Goal: Book appointment/travel/reservation

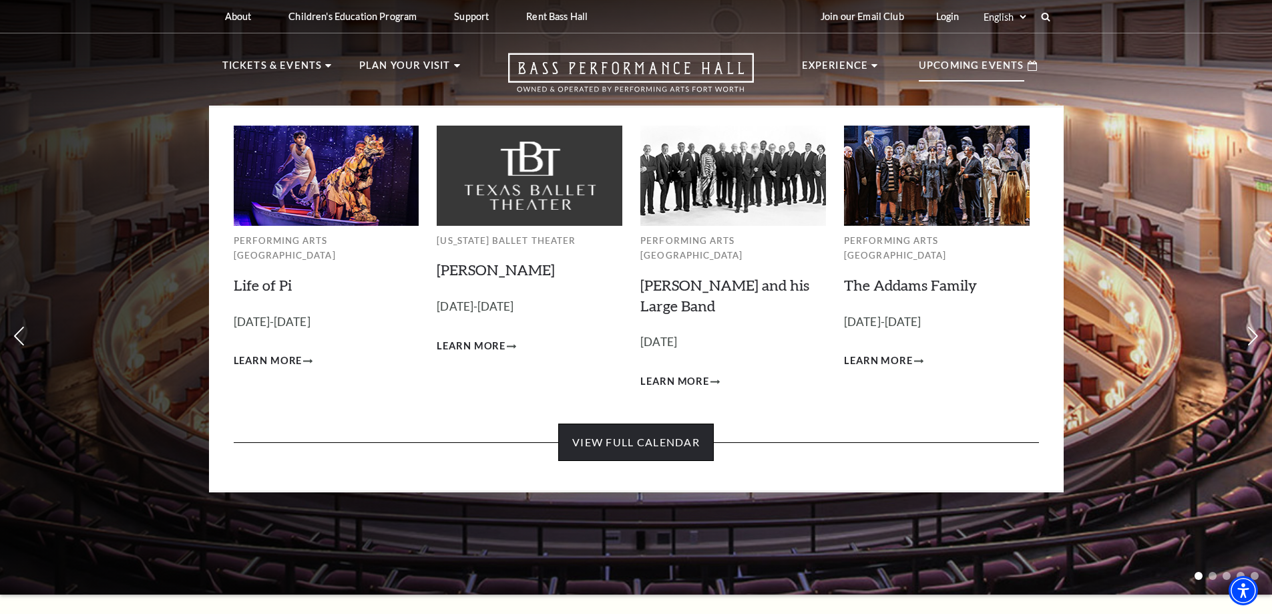
click at [647, 428] on link "View Full Calendar" at bounding box center [636, 441] width 156 height 37
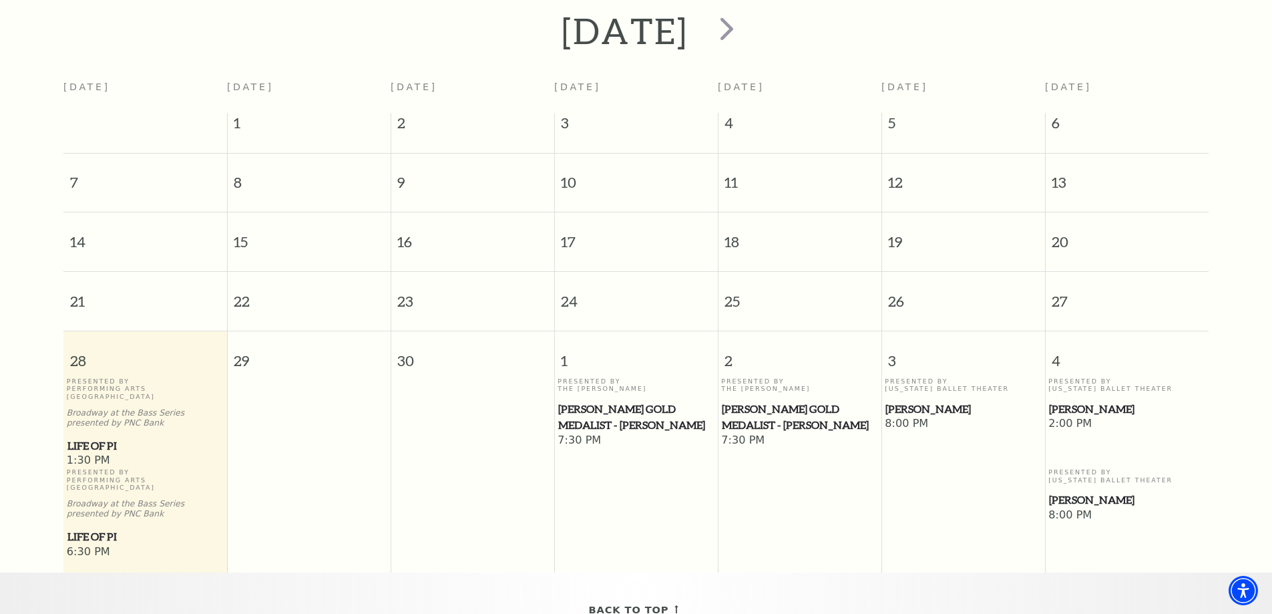
scroll to position [118, 0]
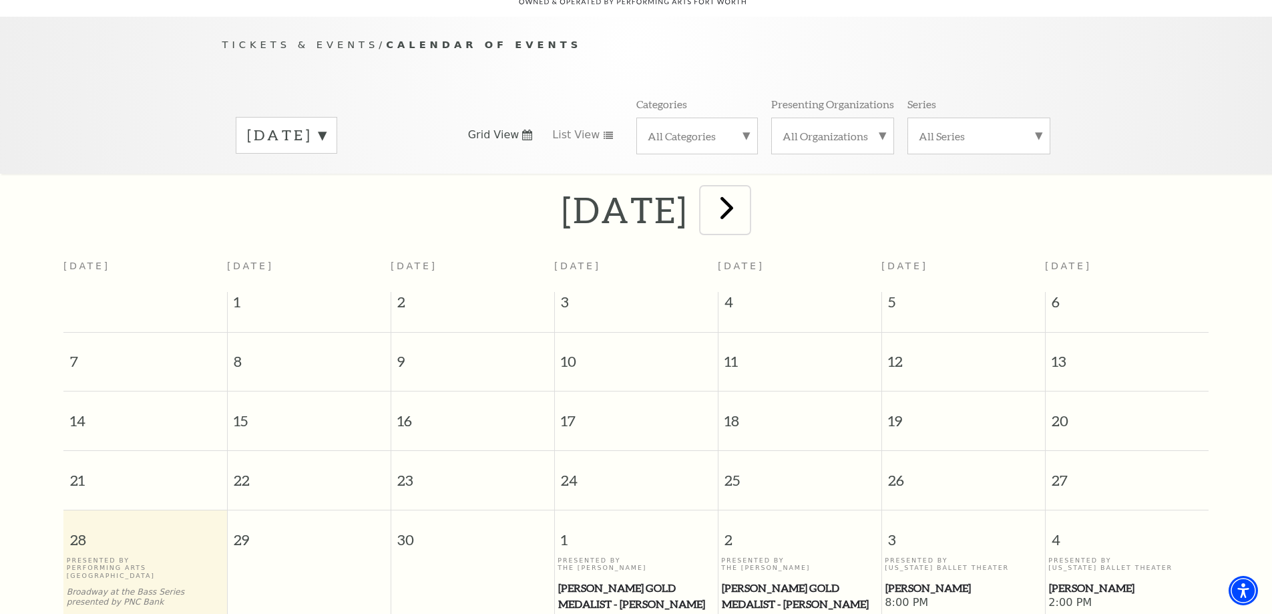
click at [746, 192] on span "next" at bounding box center [727, 207] width 38 height 38
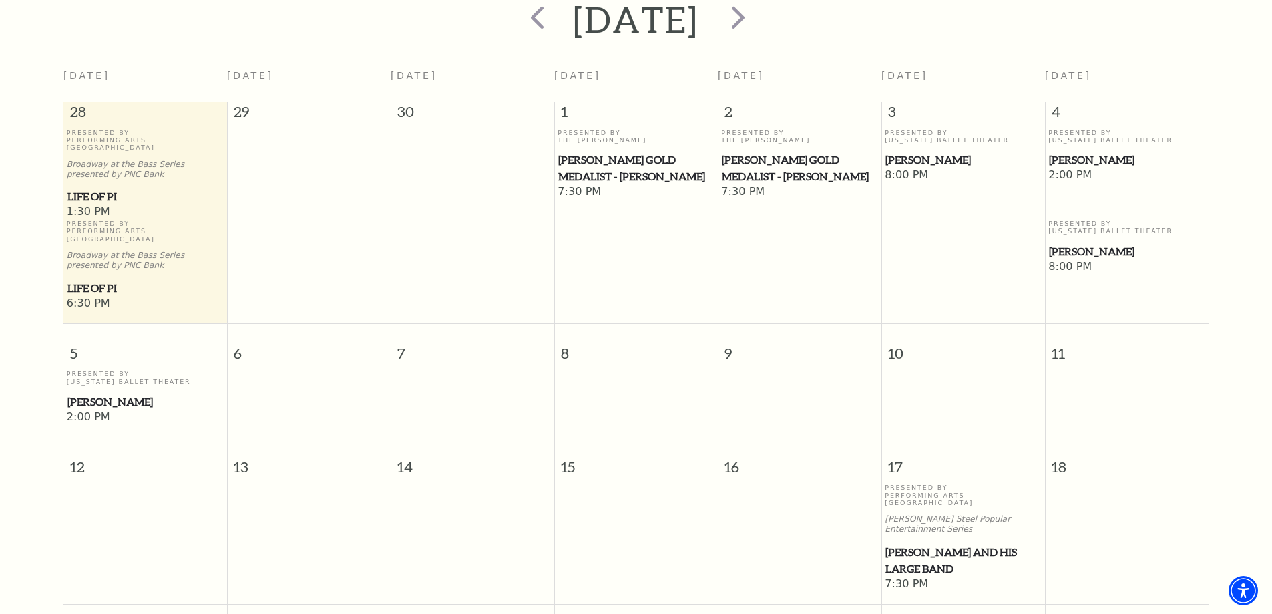
scroll to position [252, 0]
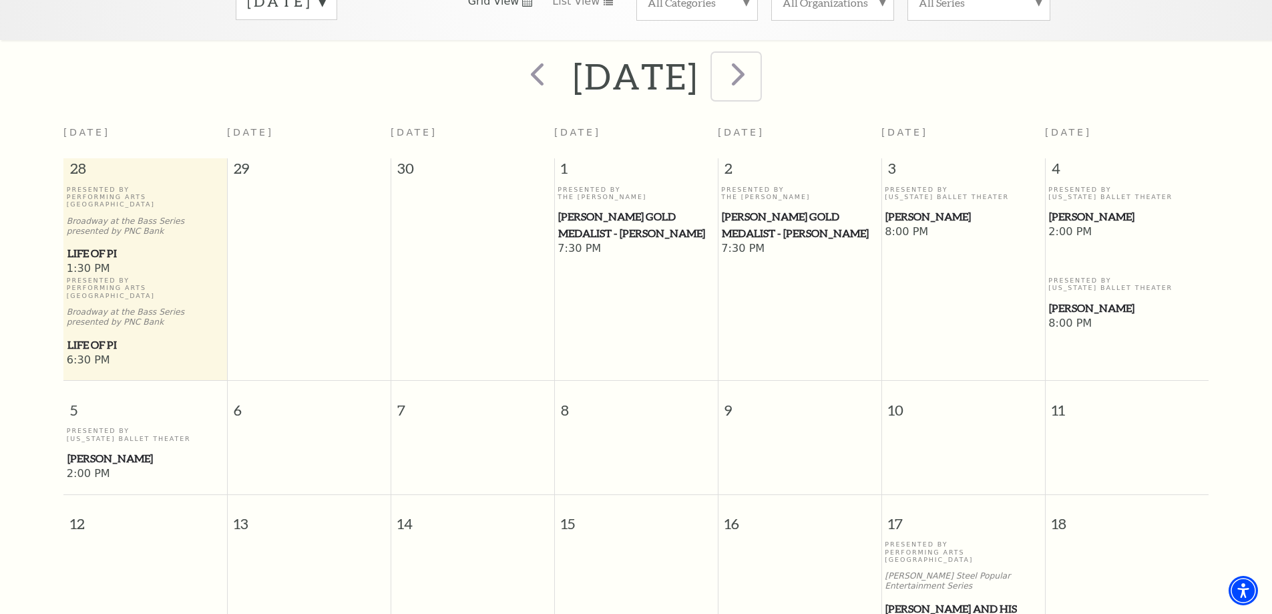
click at [757, 65] on span "next" at bounding box center [738, 74] width 38 height 38
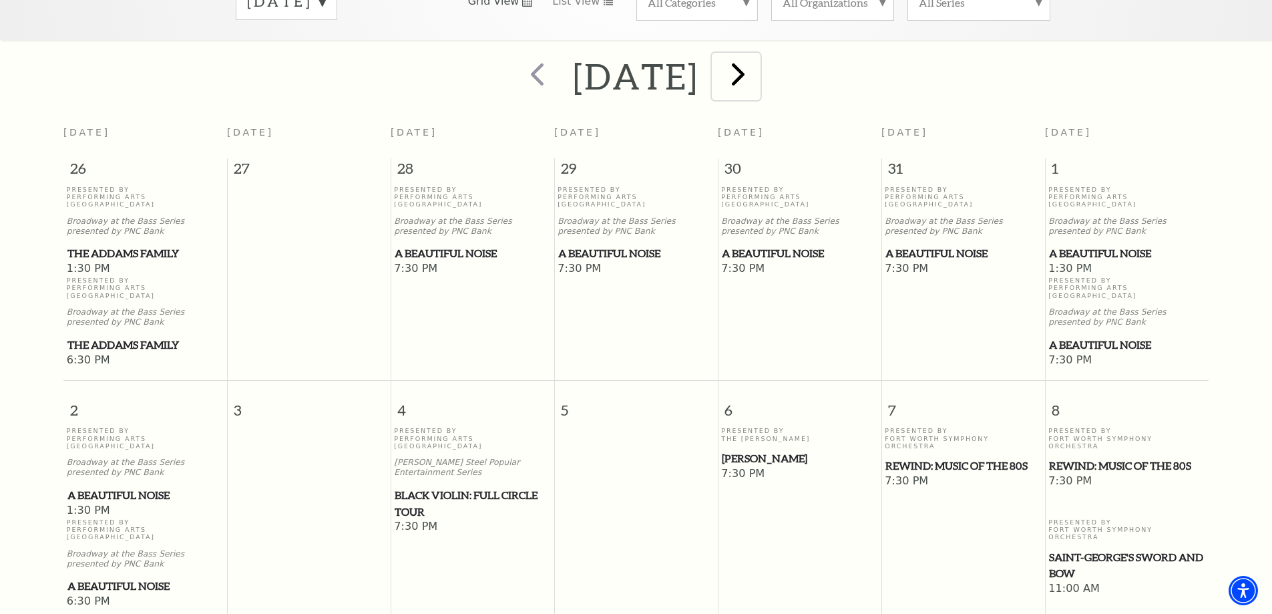
click at [757, 60] on span "next" at bounding box center [738, 74] width 38 height 38
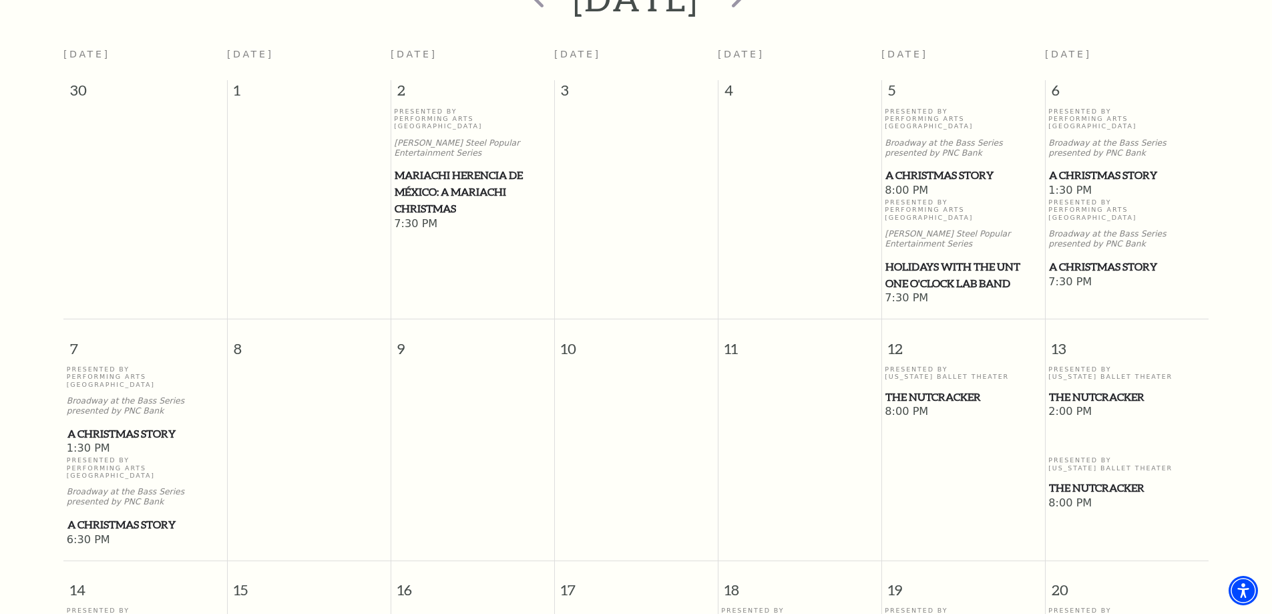
scroll to position [185, 0]
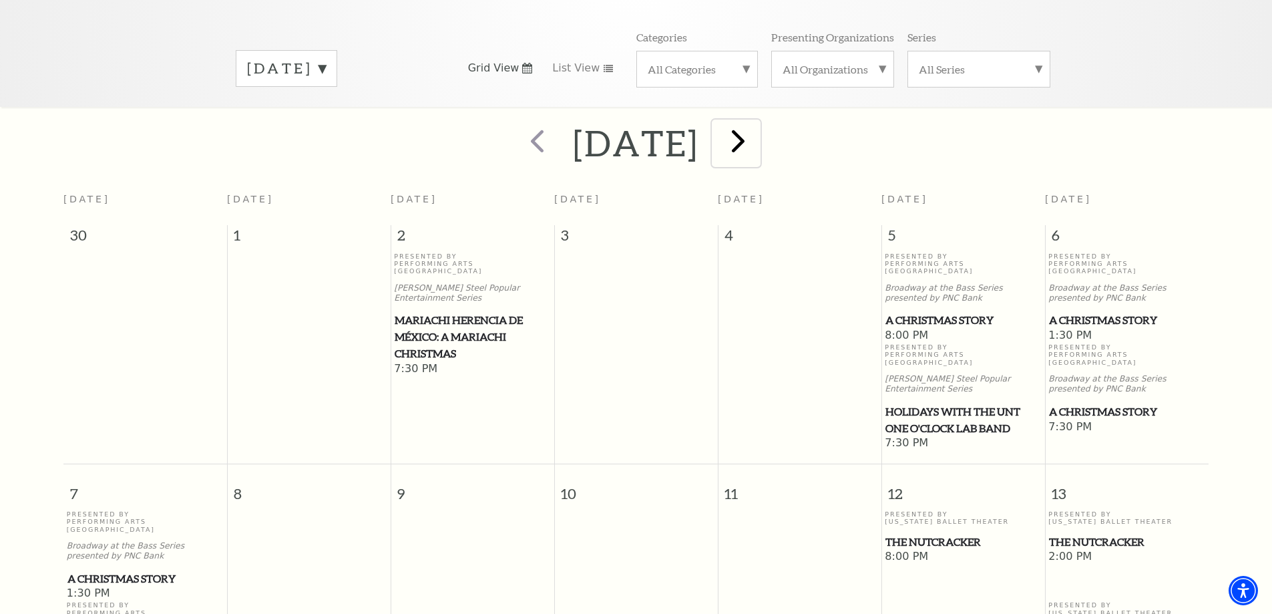
click at [757, 122] on span "next" at bounding box center [738, 141] width 38 height 38
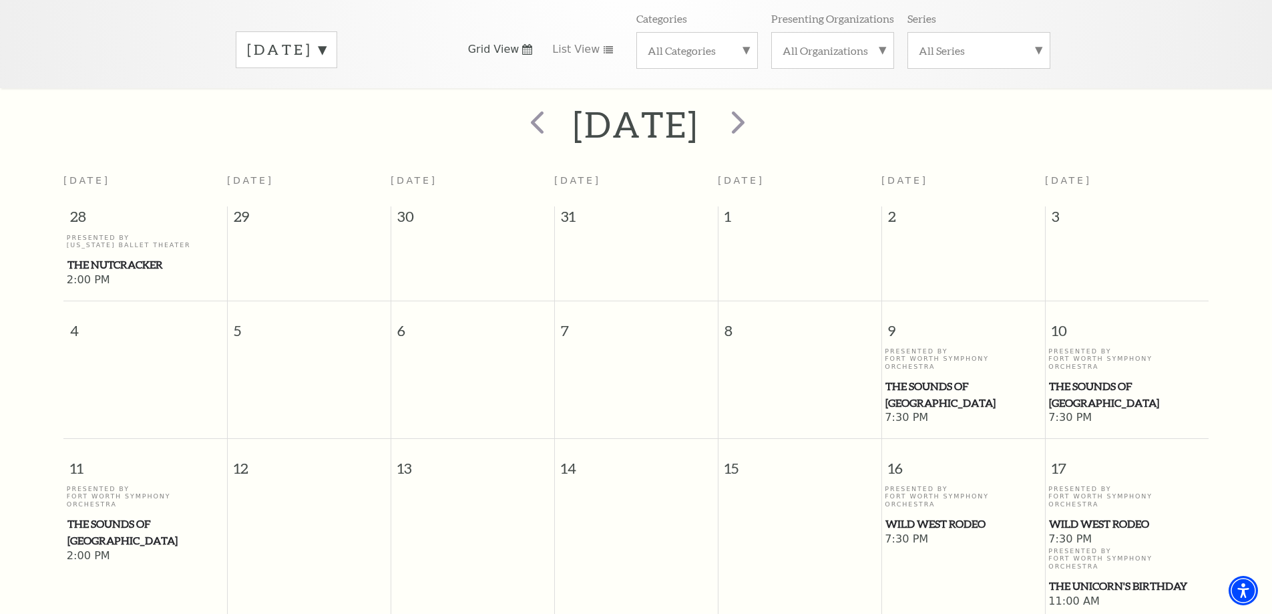
scroll to position [67, 0]
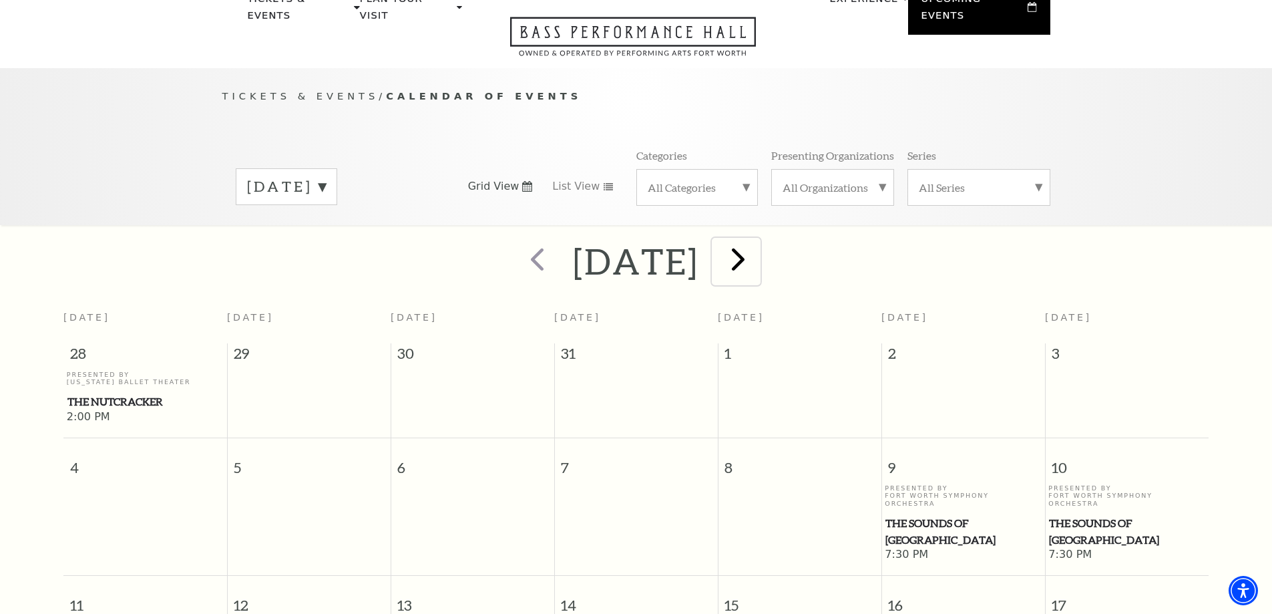
click at [757, 252] on span "next" at bounding box center [738, 259] width 38 height 38
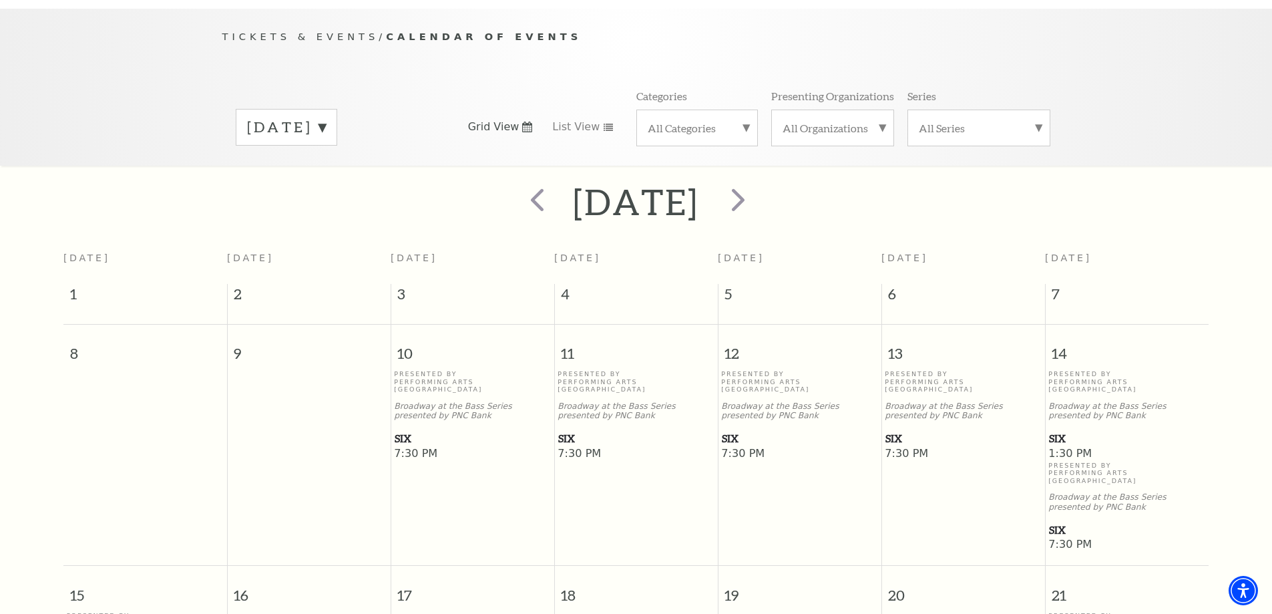
scroll to position [0, 0]
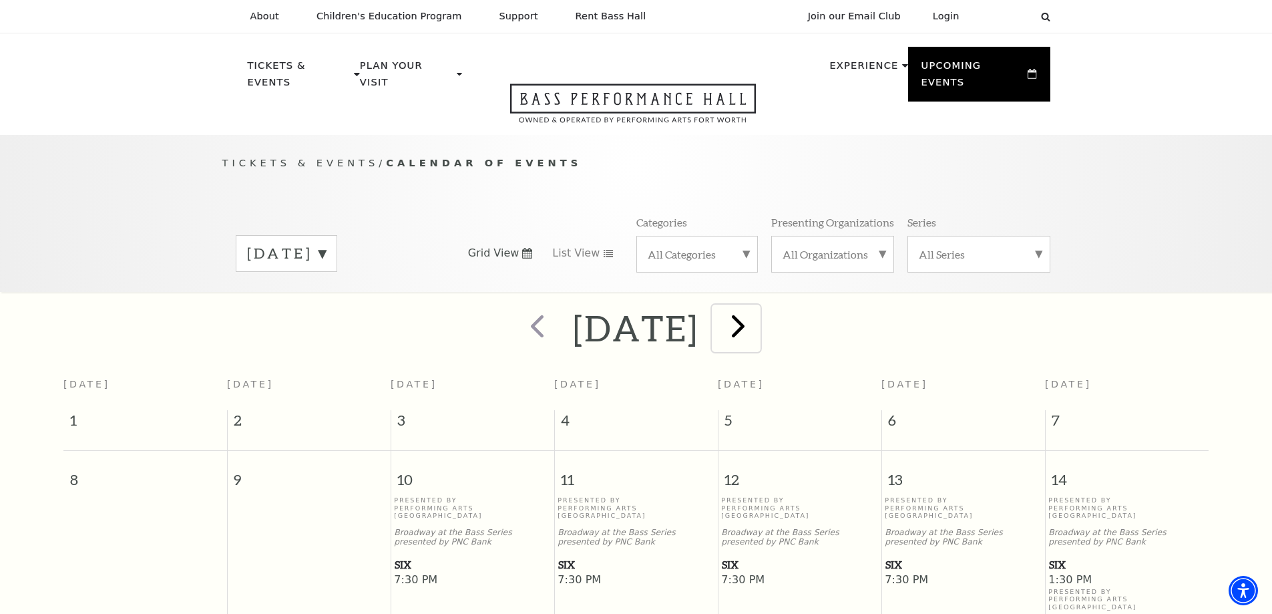
click at [757, 315] on span "next" at bounding box center [738, 325] width 38 height 38
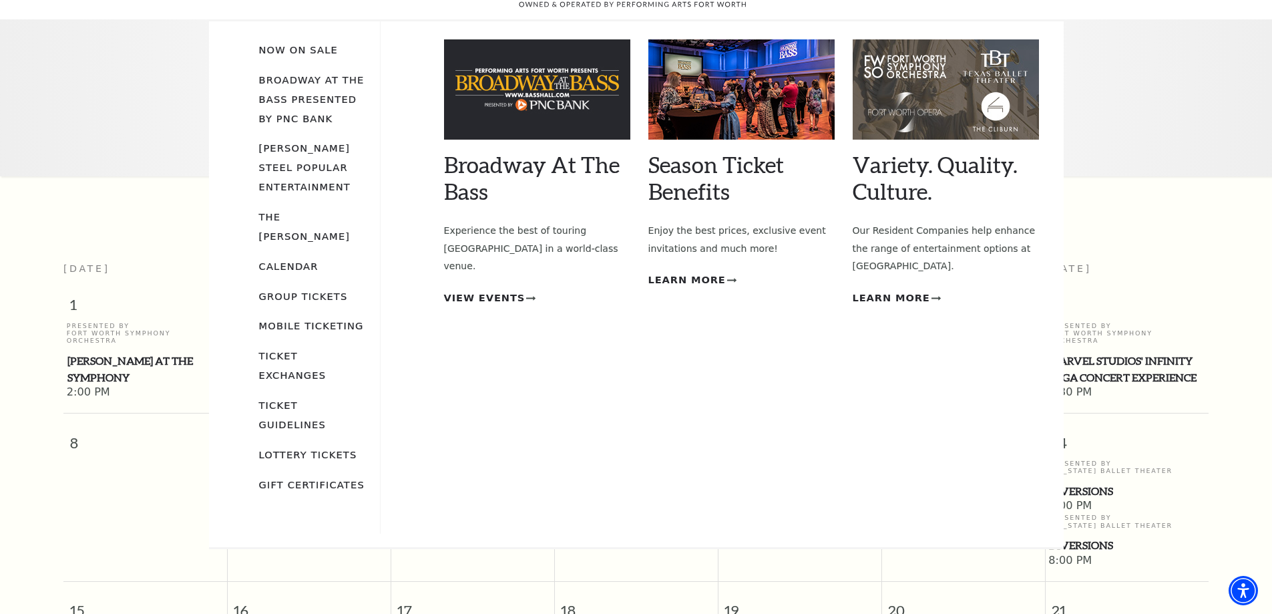
scroll to position [118, 0]
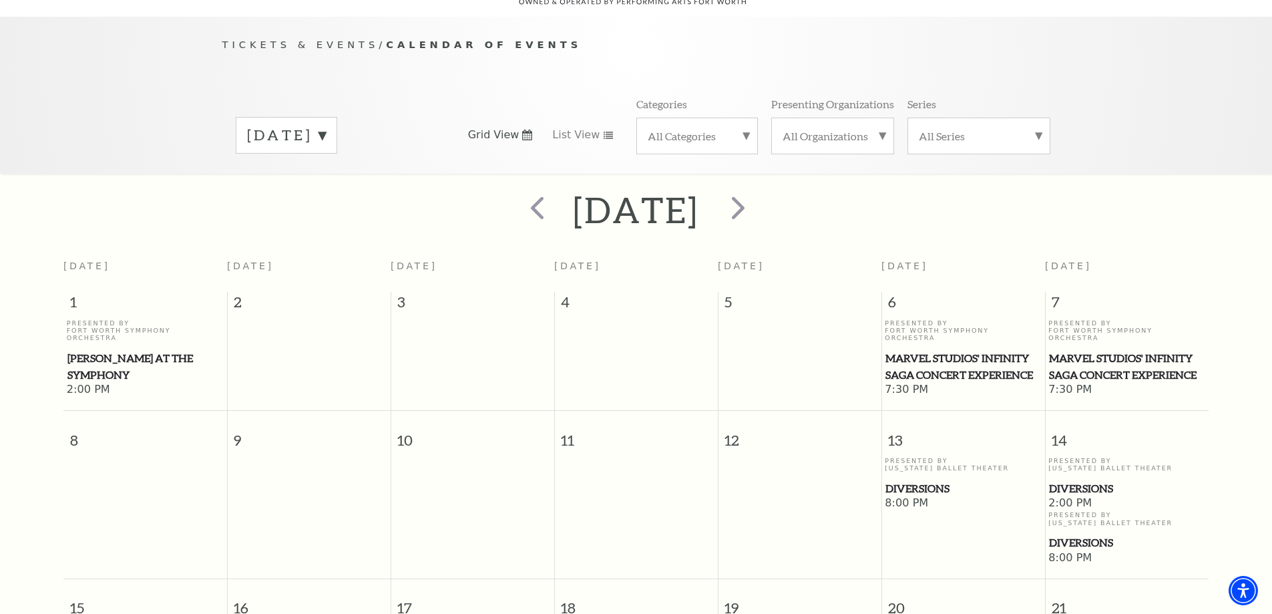
click at [182, 120] on div "Tickets & Events / Calendar of Events March 2026 Grid View List View Categories…" at bounding box center [636, 95] width 1272 height 157
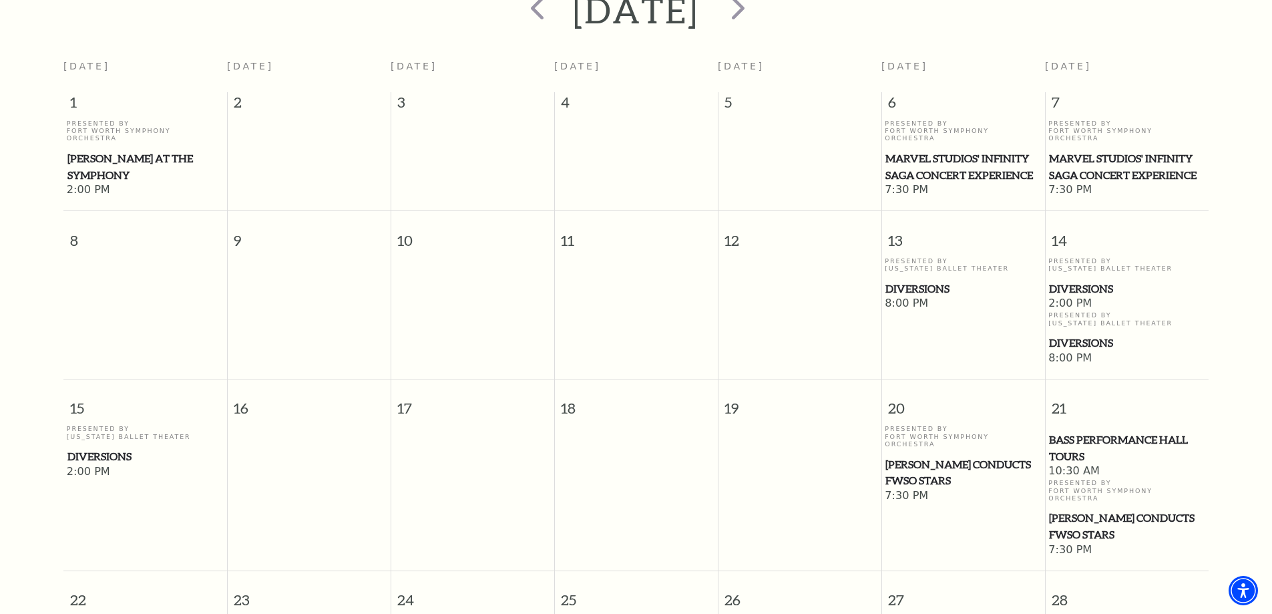
scroll to position [185, 0]
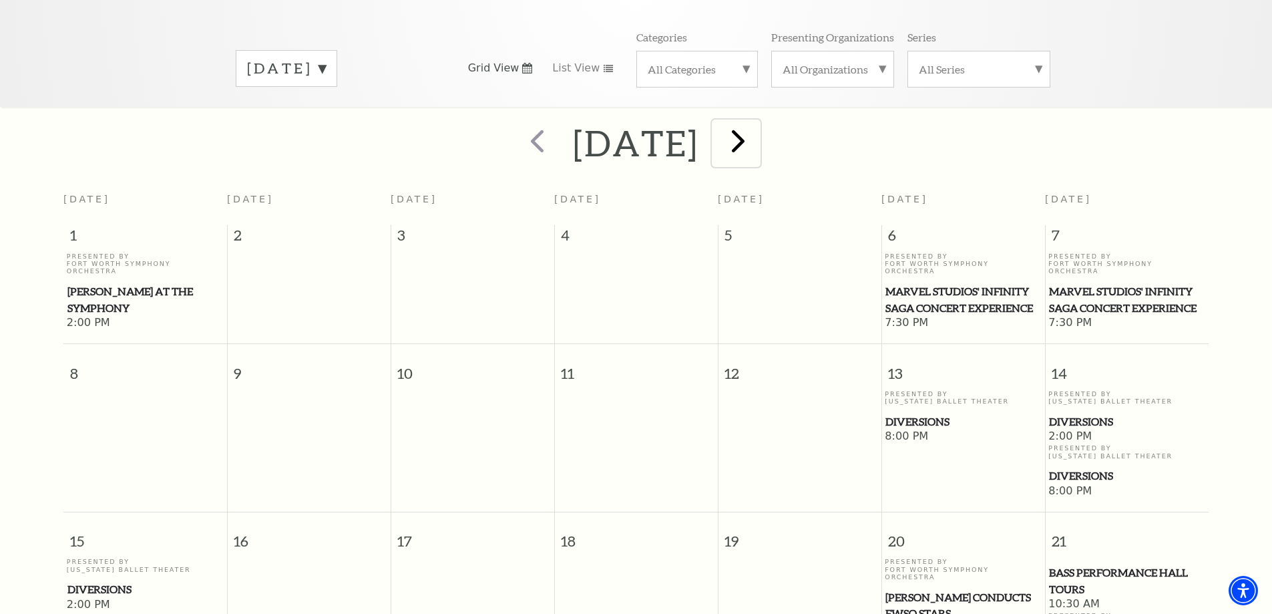
click at [757, 130] on span "next" at bounding box center [738, 141] width 38 height 38
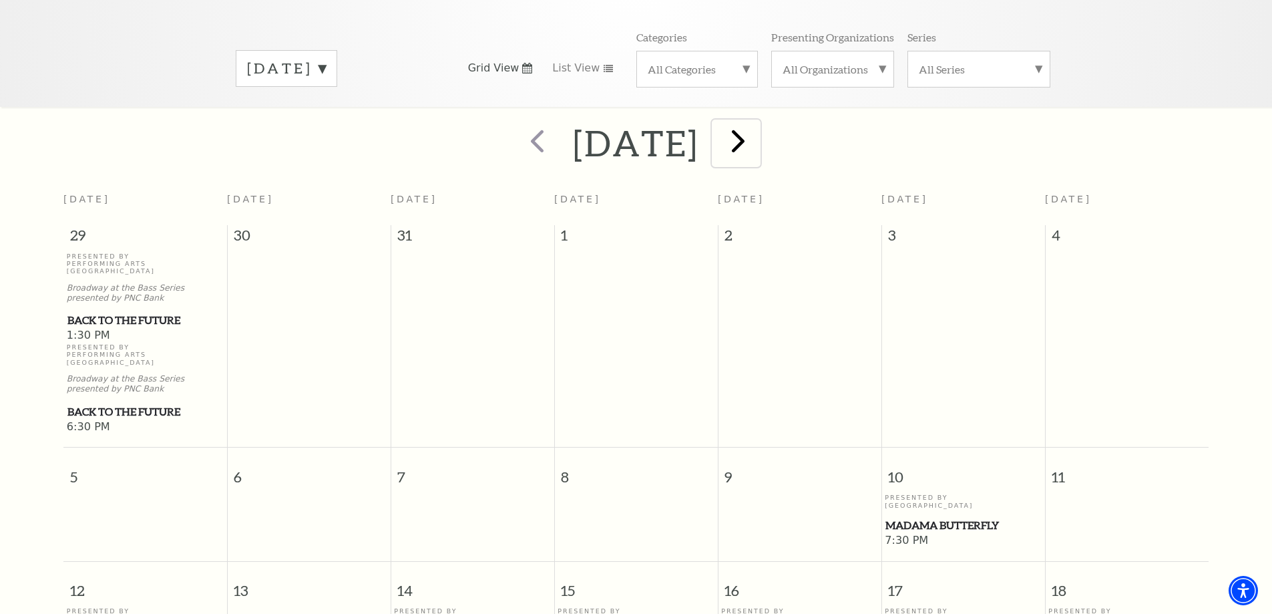
click at [757, 122] on span "next" at bounding box center [738, 141] width 38 height 38
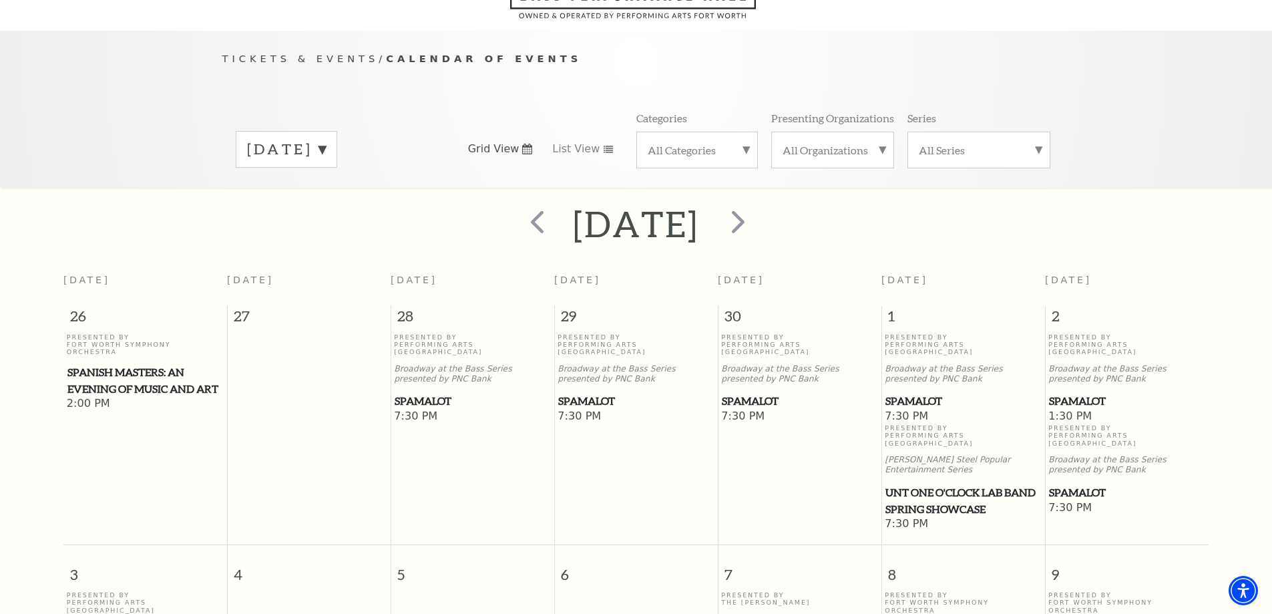
scroll to position [51, 0]
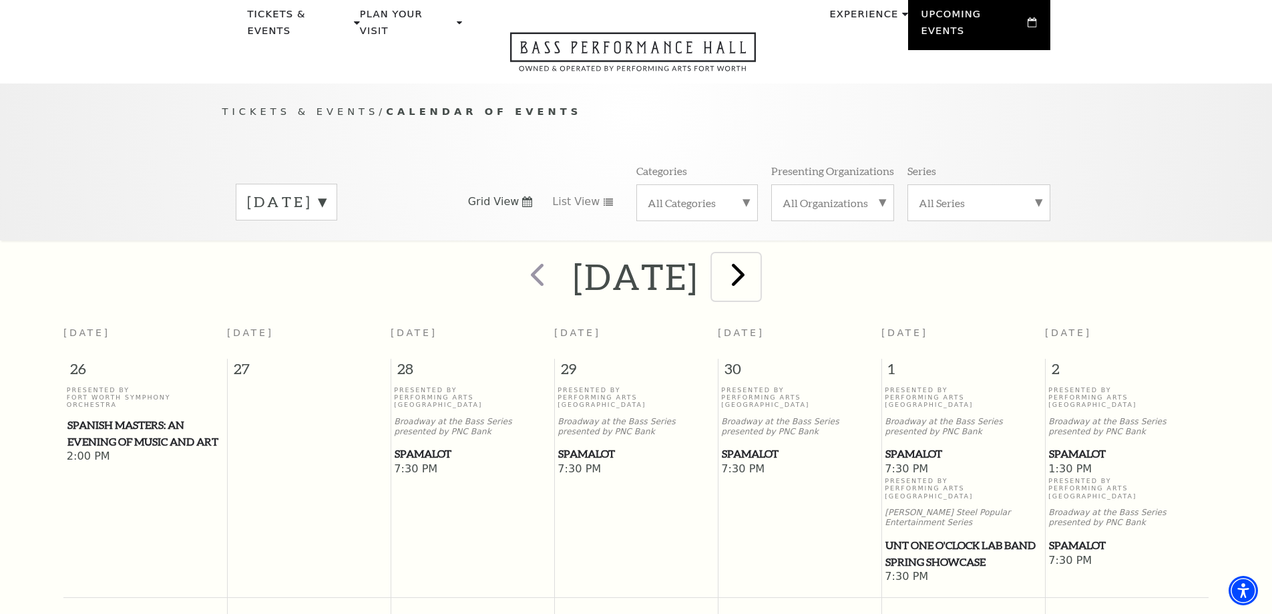
click at [757, 258] on span "next" at bounding box center [738, 274] width 38 height 38
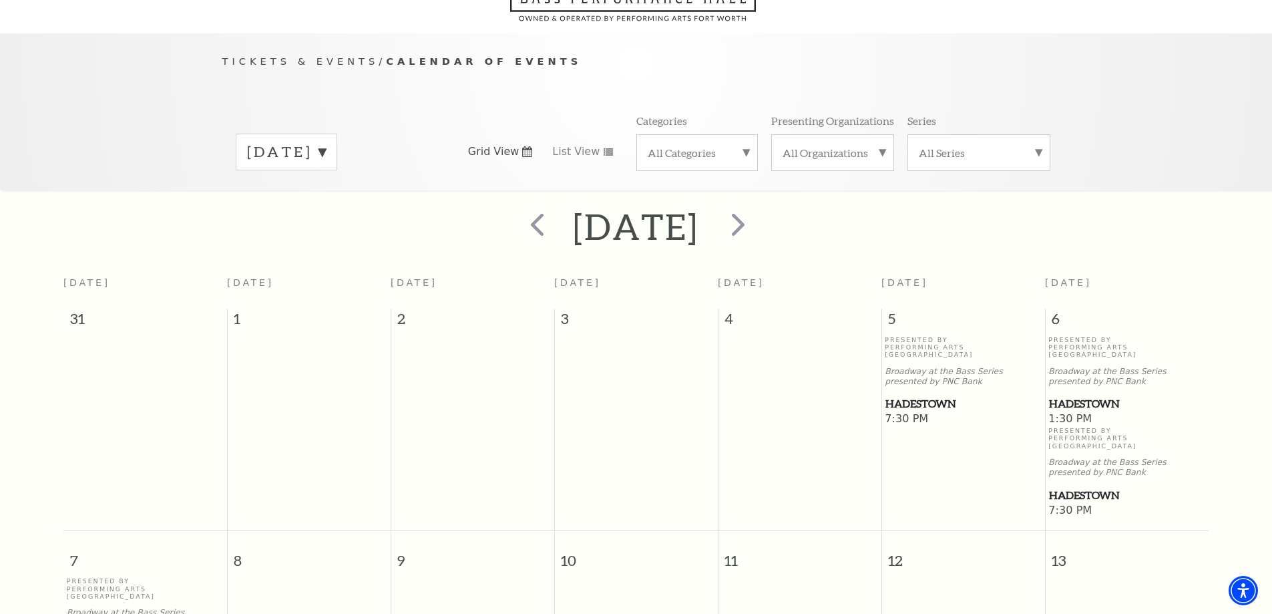
scroll to position [0, 0]
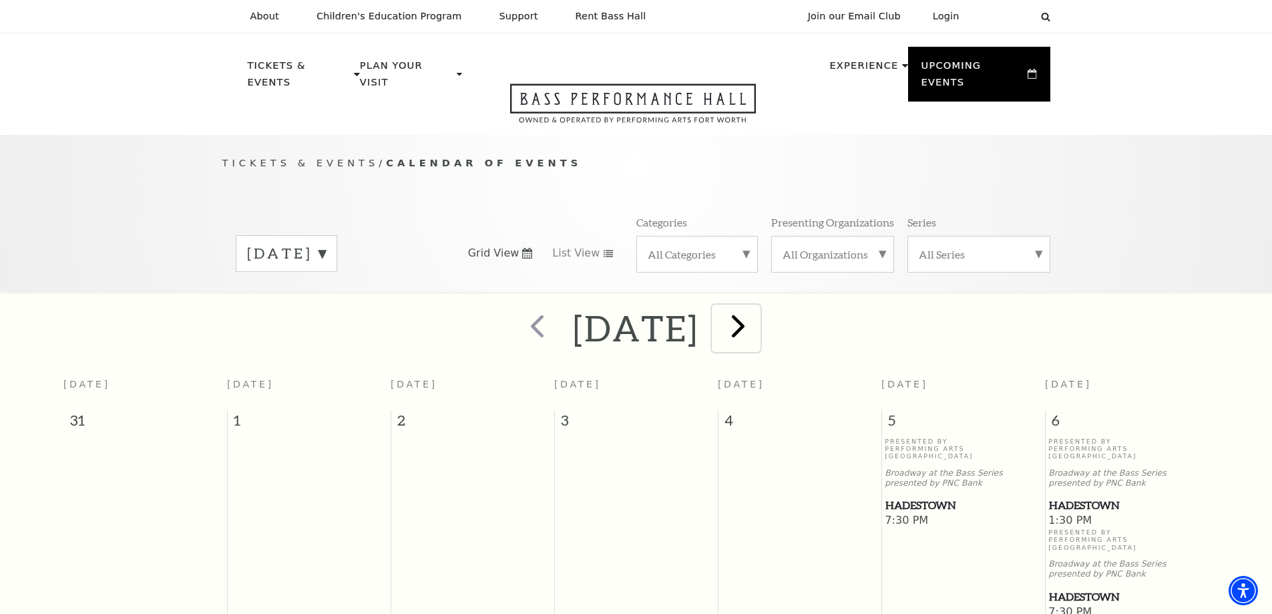
click at [757, 309] on span "next" at bounding box center [738, 325] width 38 height 38
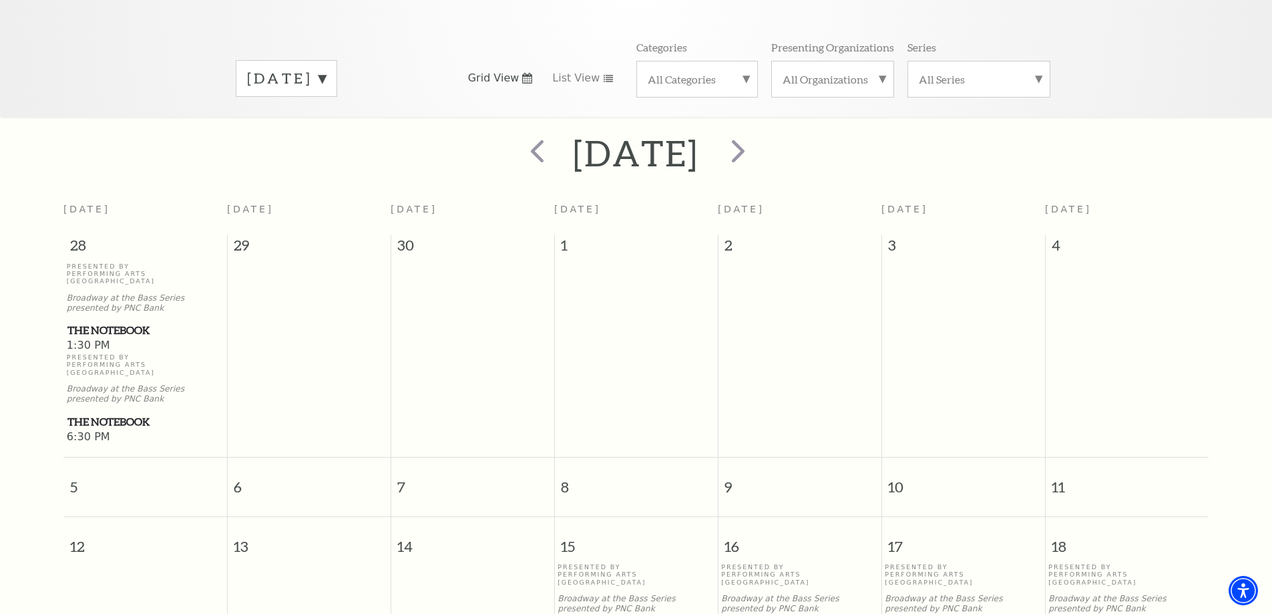
scroll to position [118, 0]
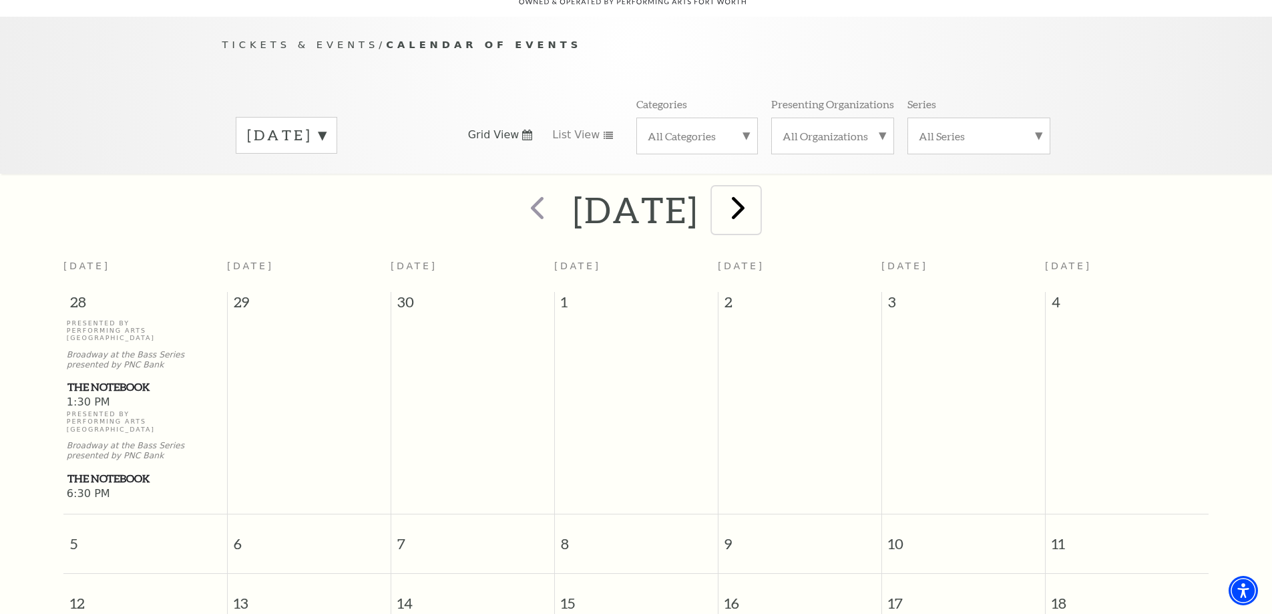
click at [757, 191] on span "next" at bounding box center [738, 207] width 38 height 38
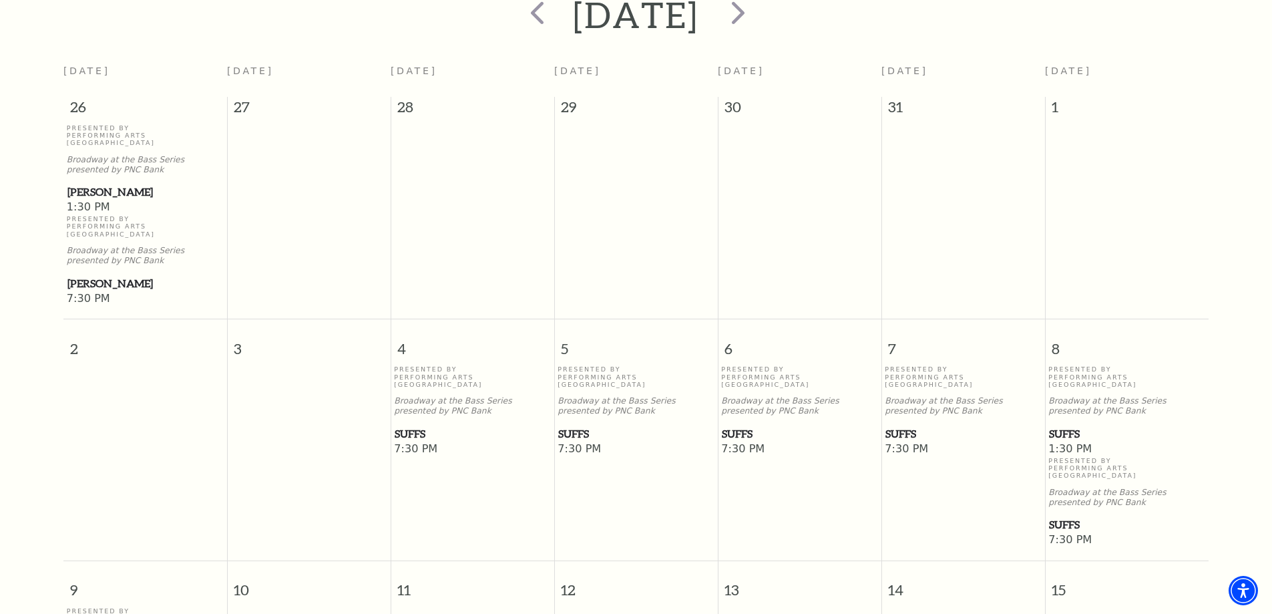
scroll to position [185, 0]
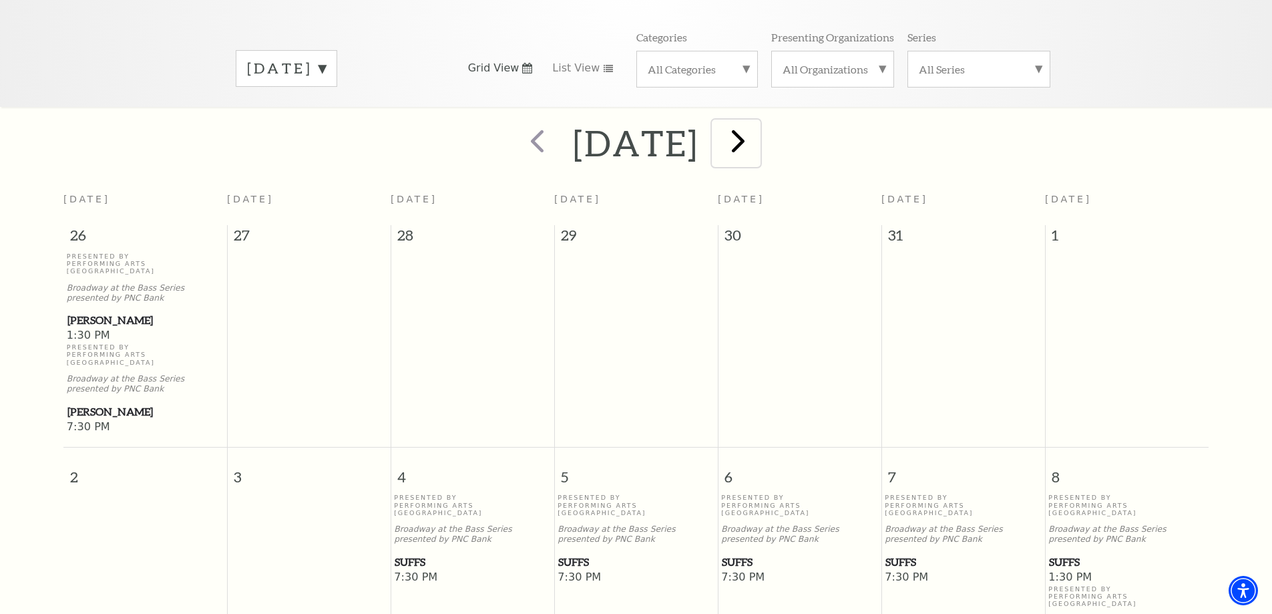
click at [757, 122] on span "next" at bounding box center [738, 141] width 38 height 38
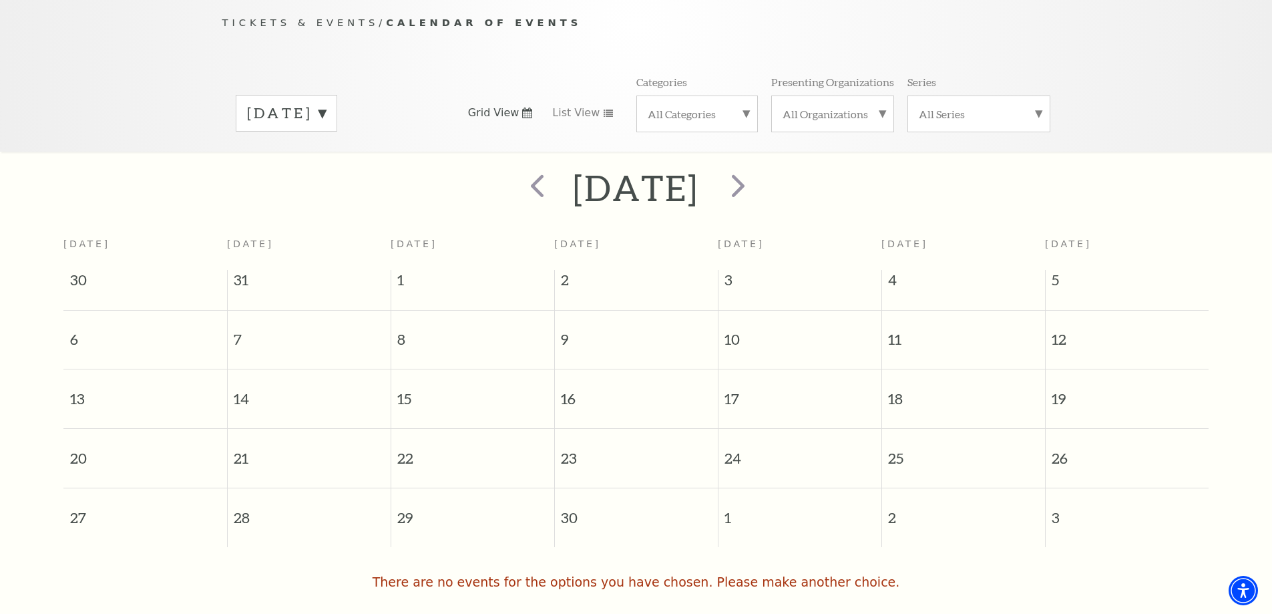
scroll to position [118, 0]
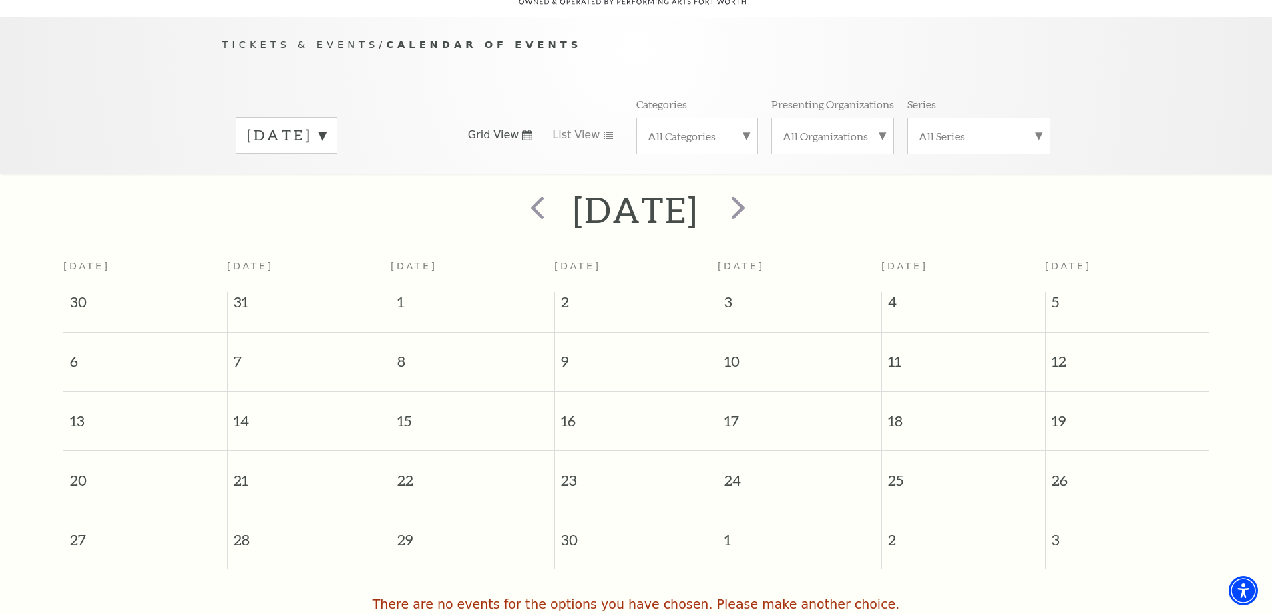
click at [326, 125] on label "September 2026" at bounding box center [286, 135] width 79 height 21
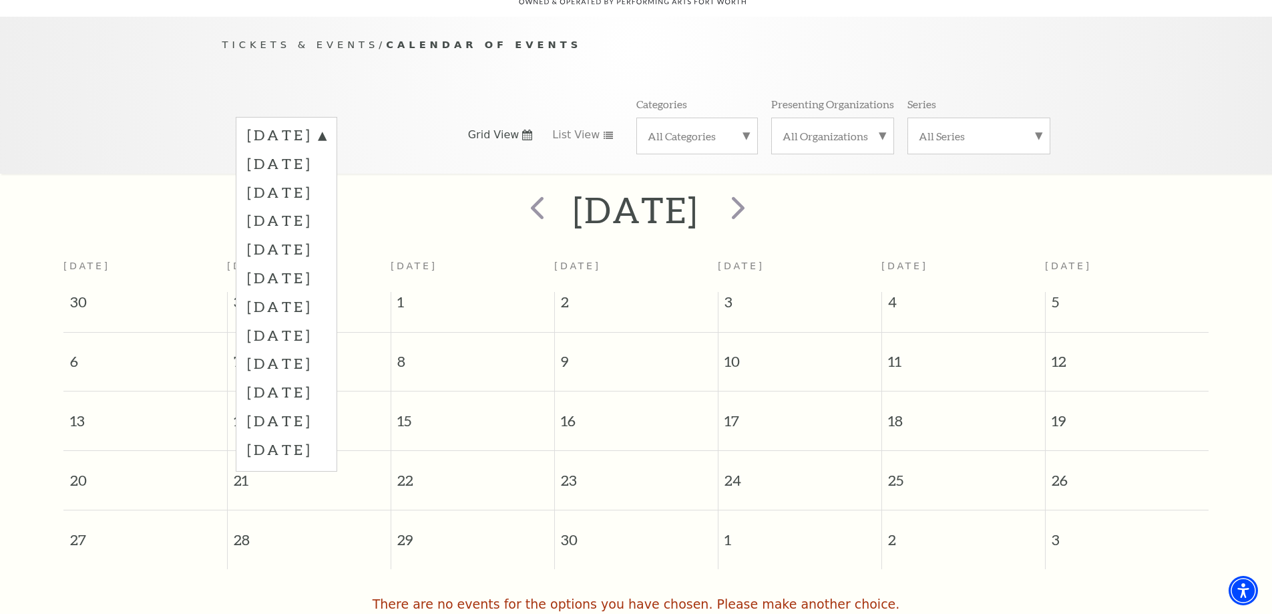
click at [174, 150] on div "Tickets & Events / Calendar of Events September 2025 October 2025 November 2025…" at bounding box center [636, 95] width 1272 height 157
click at [189, 106] on div "Tickets & Events / Calendar of Events September 2025 October 2025 November 2025…" at bounding box center [636, 95] width 1272 height 157
click at [409, 69] on div "Tickets & Events / Calendar of Events September 2025 October 2025 November 2025…" at bounding box center [636, 105] width 855 height 136
click at [479, 70] on div "Tickets & Events / Calendar of Events September 2025 October 2025 November 2025…" at bounding box center [636, 105] width 855 height 136
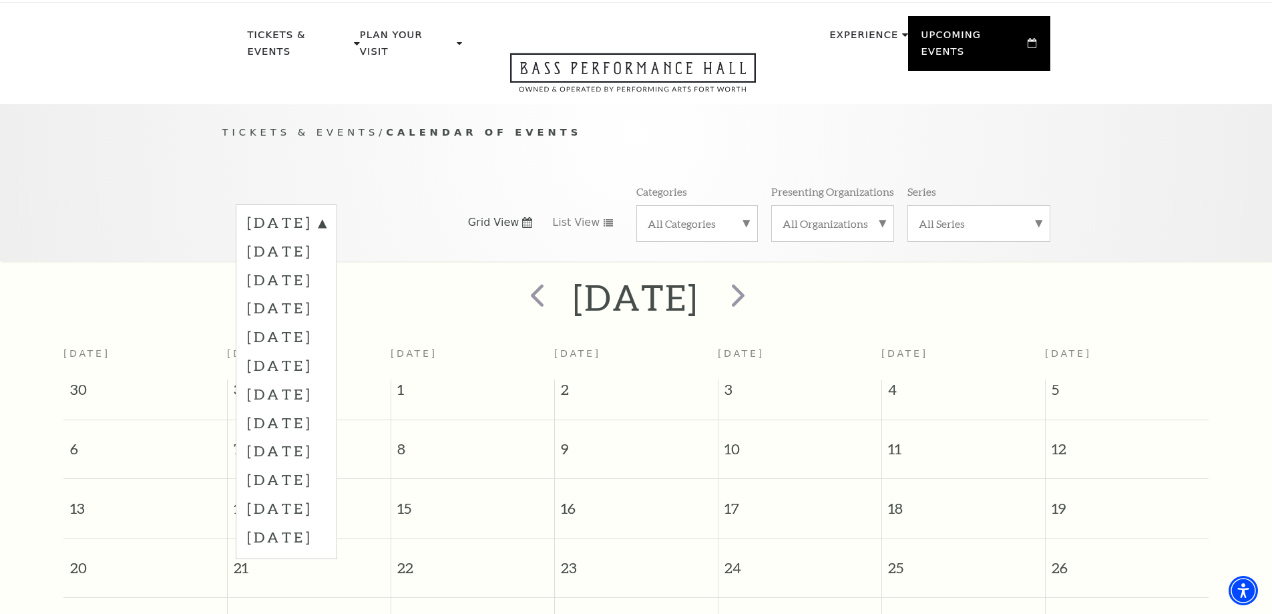
scroll to position [0, 0]
